Goal: Task Accomplishment & Management: Manage account settings

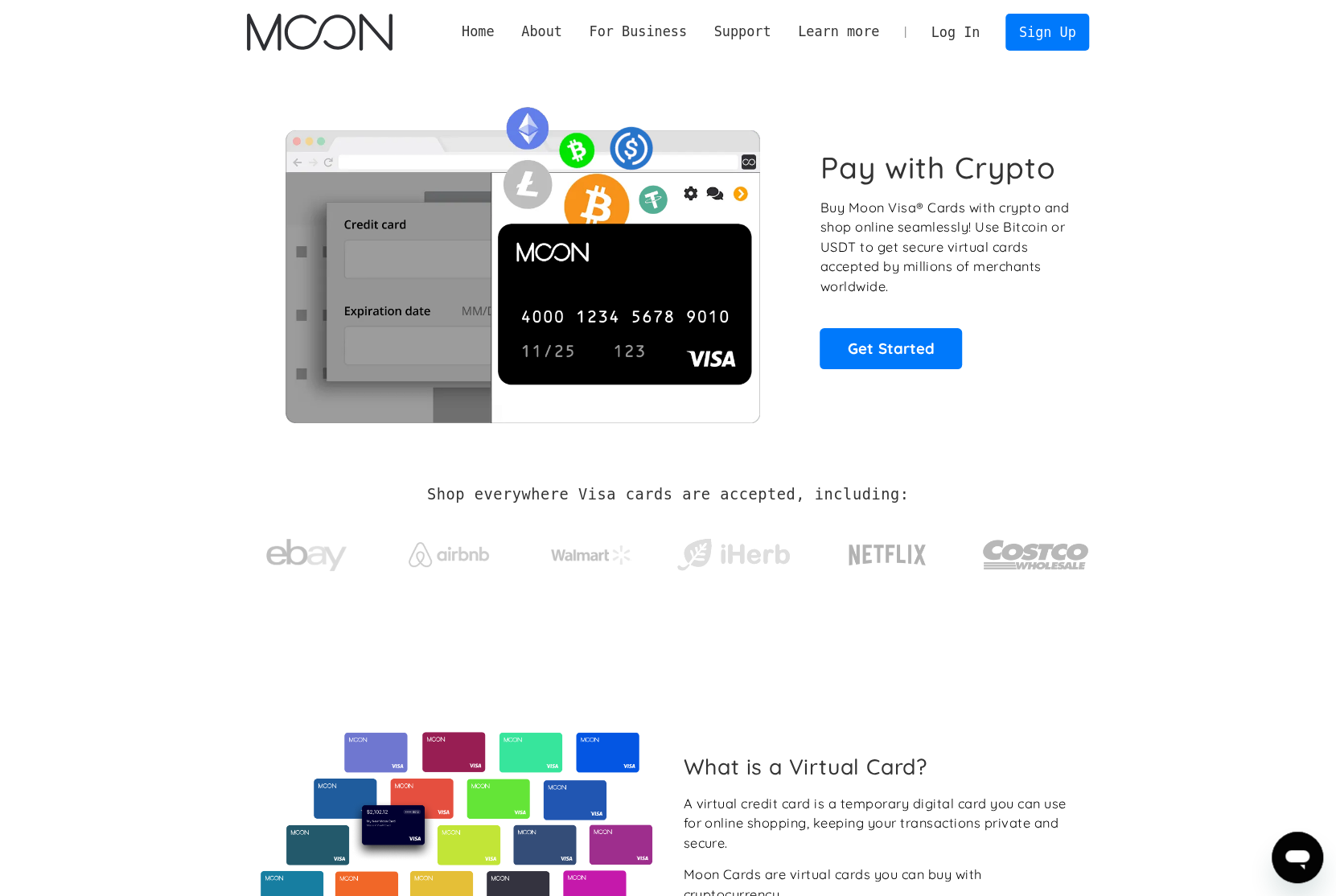
click at [960, 30] on link "Log In" at bounding box center [955, 32] width 76 height 35
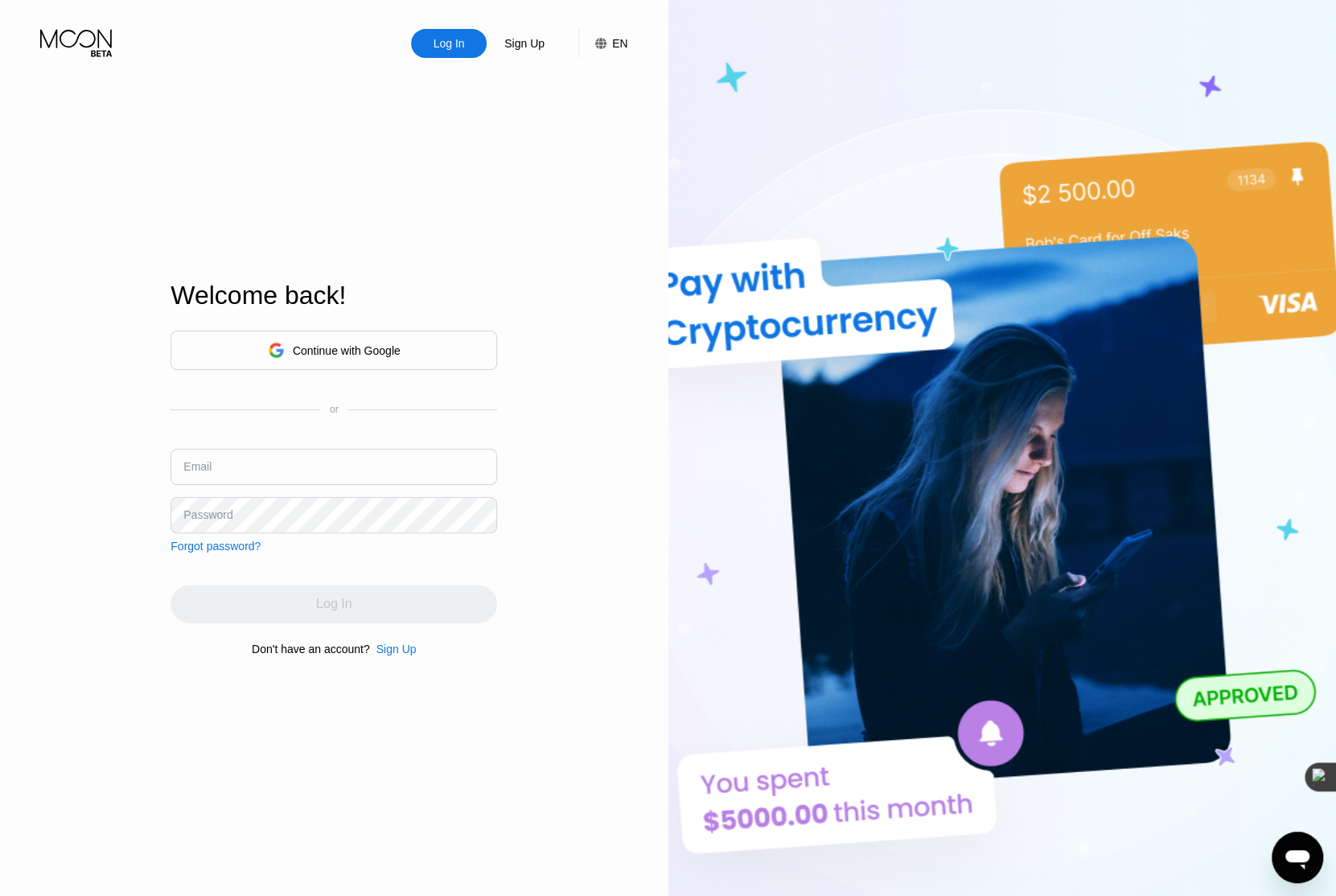
click at [387, 344] on div "Continue with Google" at bounding box center [347, 350] width 108 height 13
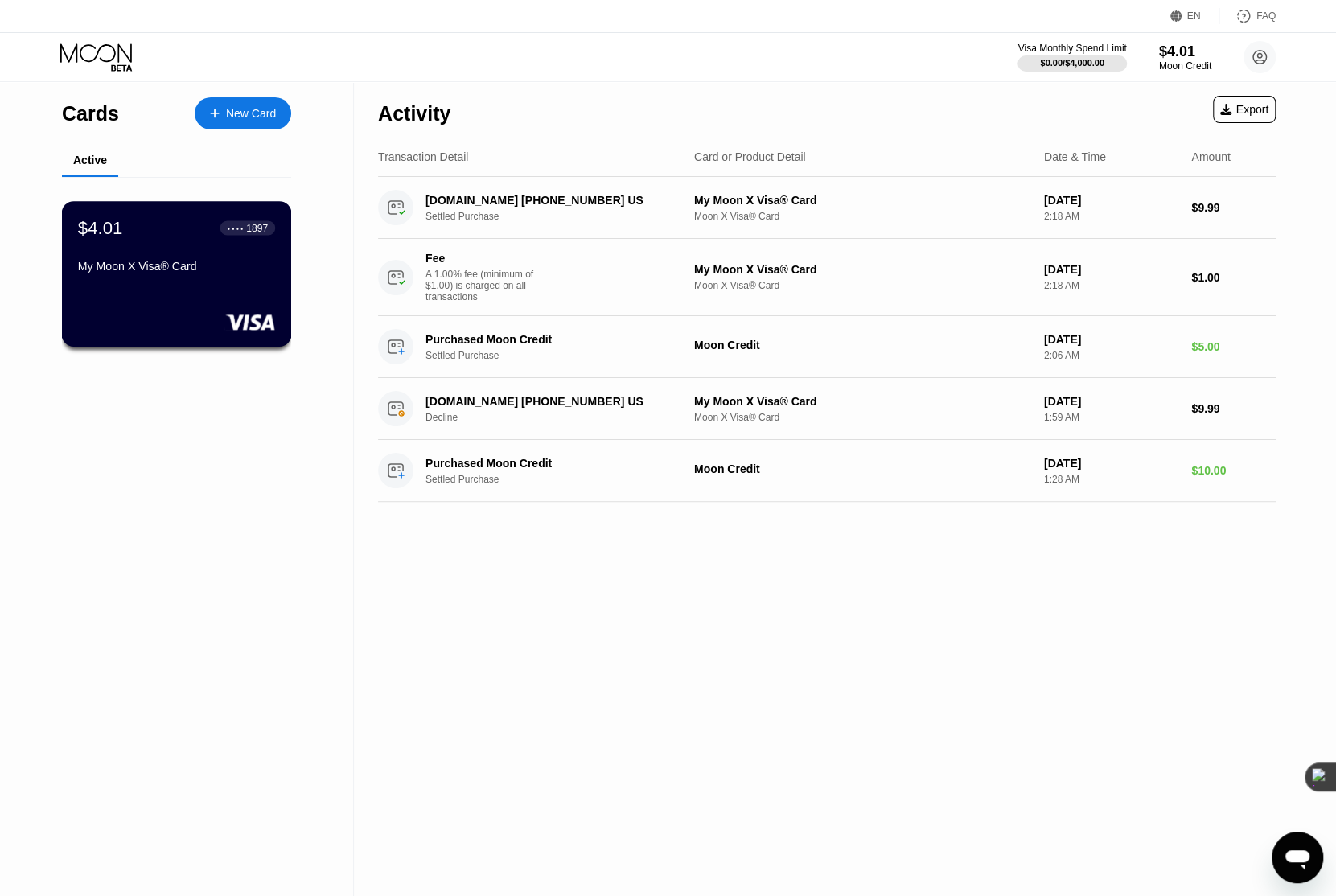
click at [187, 236] on div "$4.01 ● ● ● ● 1897" at bounding box center [176, 227] width 197 height 21
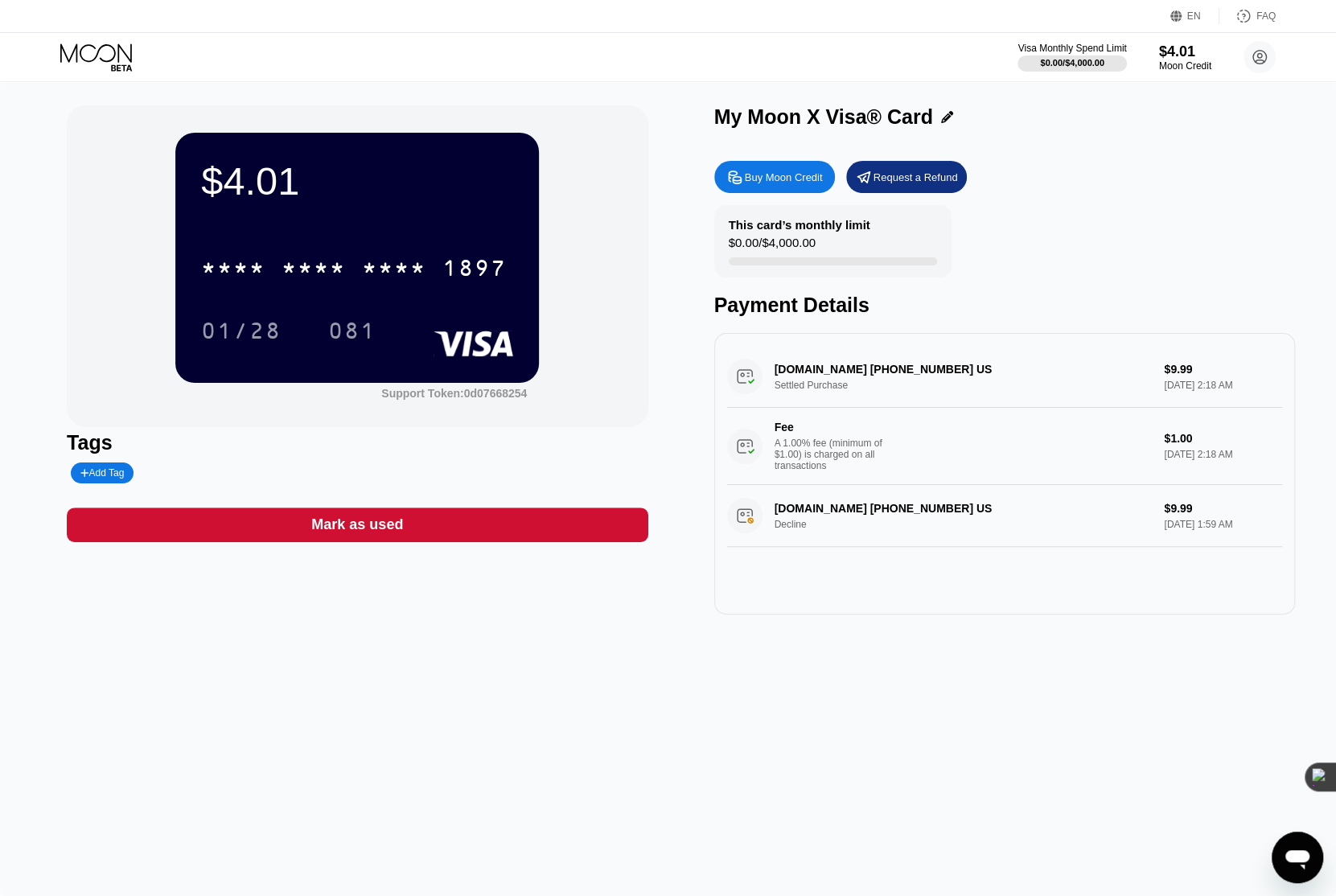
click at [232, 14] on div "EN Language Select an item Save FAQ" at bounding box center [668, 17] width 1336 height 33
